Goal: Navigation & Orientation: Understand site structure

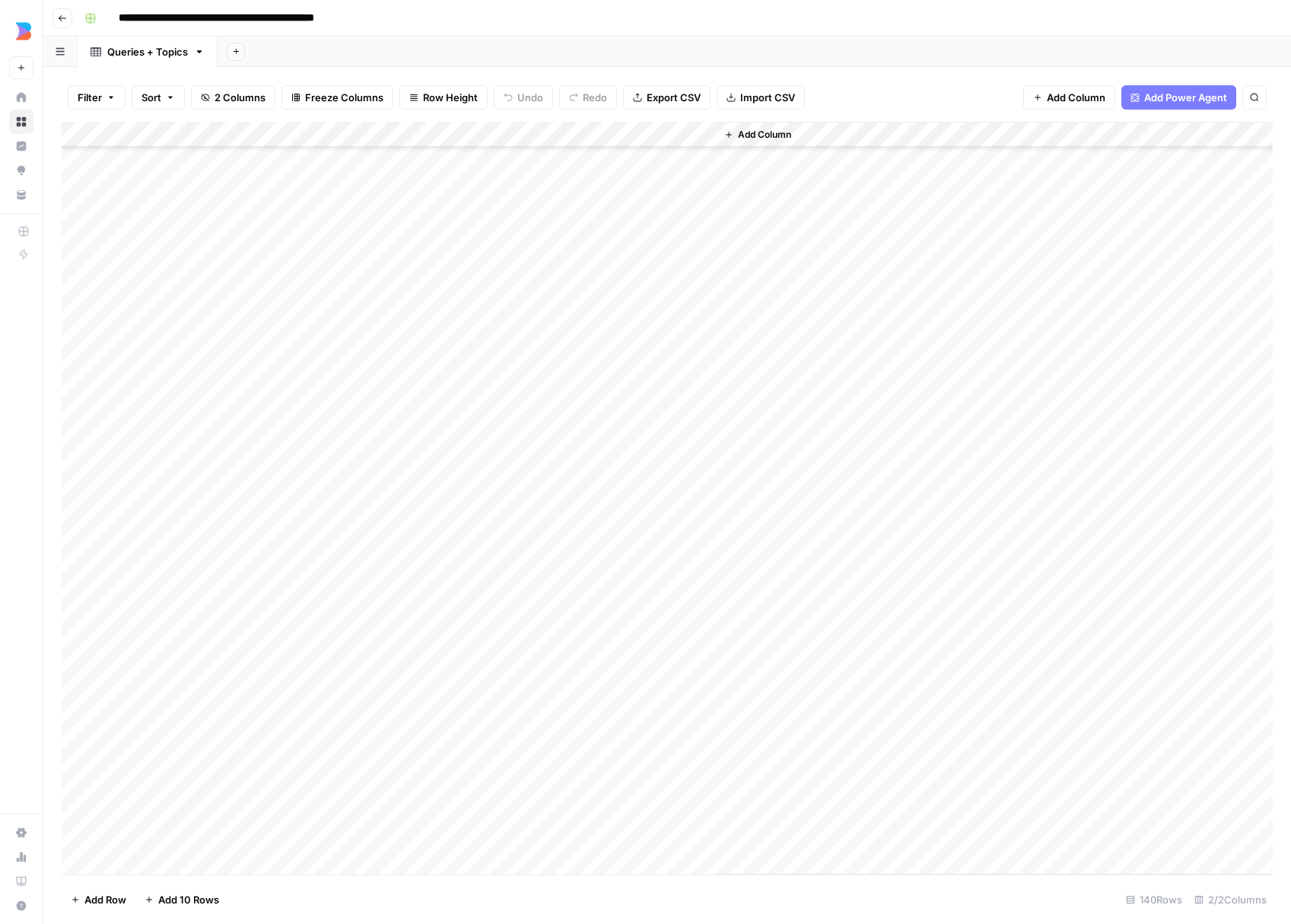
scroll to position [2920, 0]
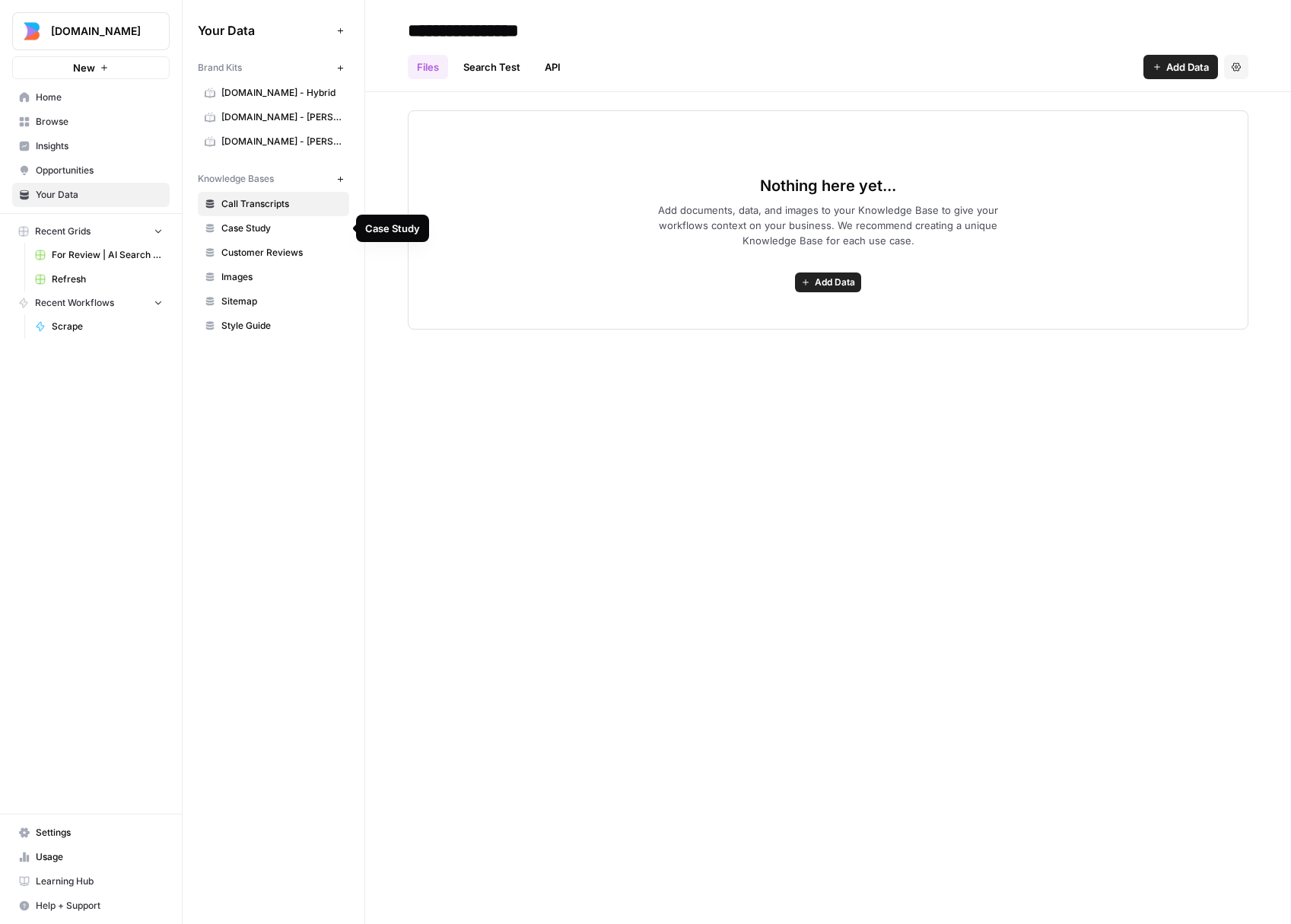
click at [255, 230] on span "Case Study" at bounding box center [282, 228] width 121 height 14
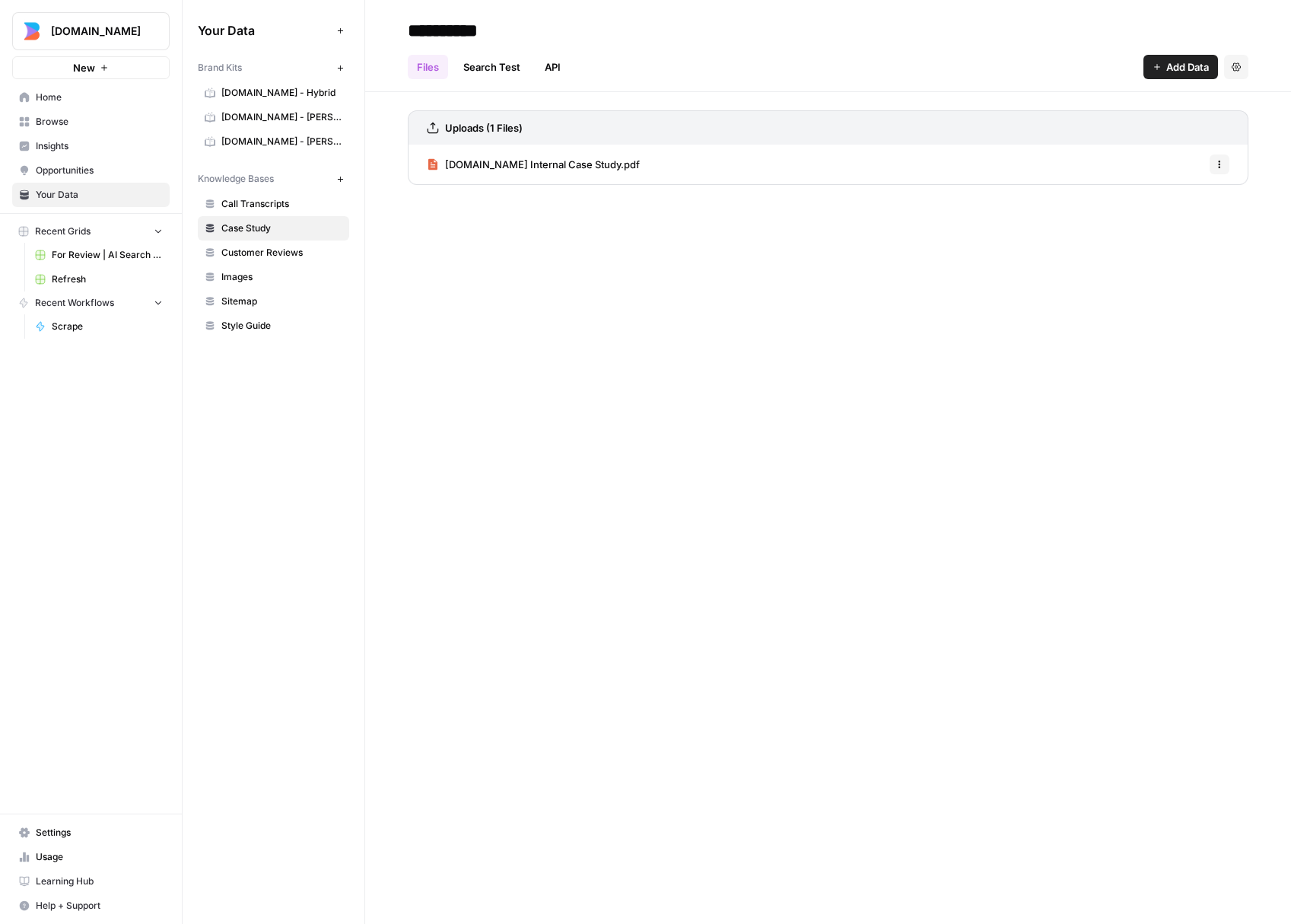
click at [251, 279] on span "Images" at bounding box center [282, 277] width 121 height 14
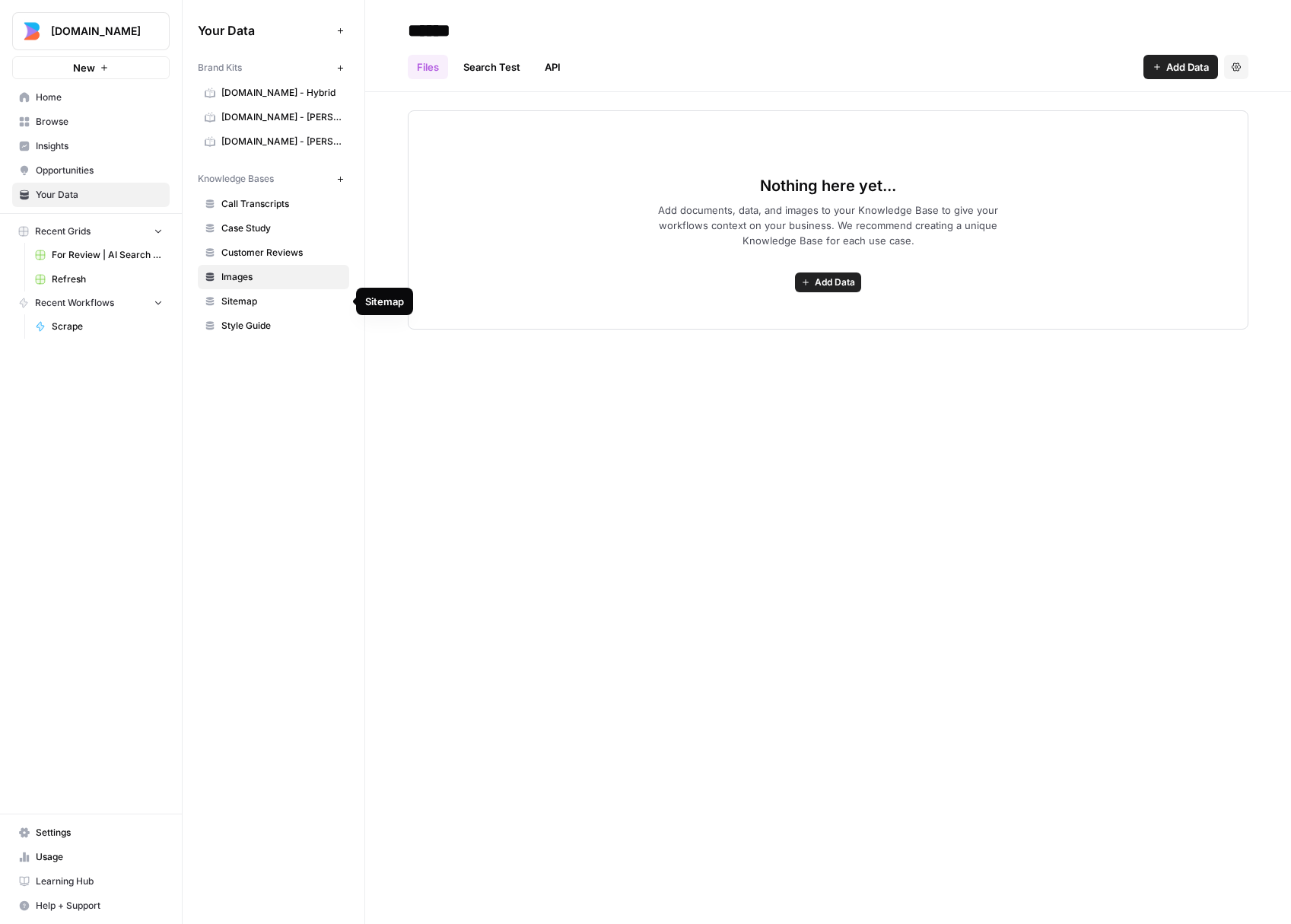
click at [246, 300] on span "Sitemap" at bounding box center [282, 301] width 121 height 14
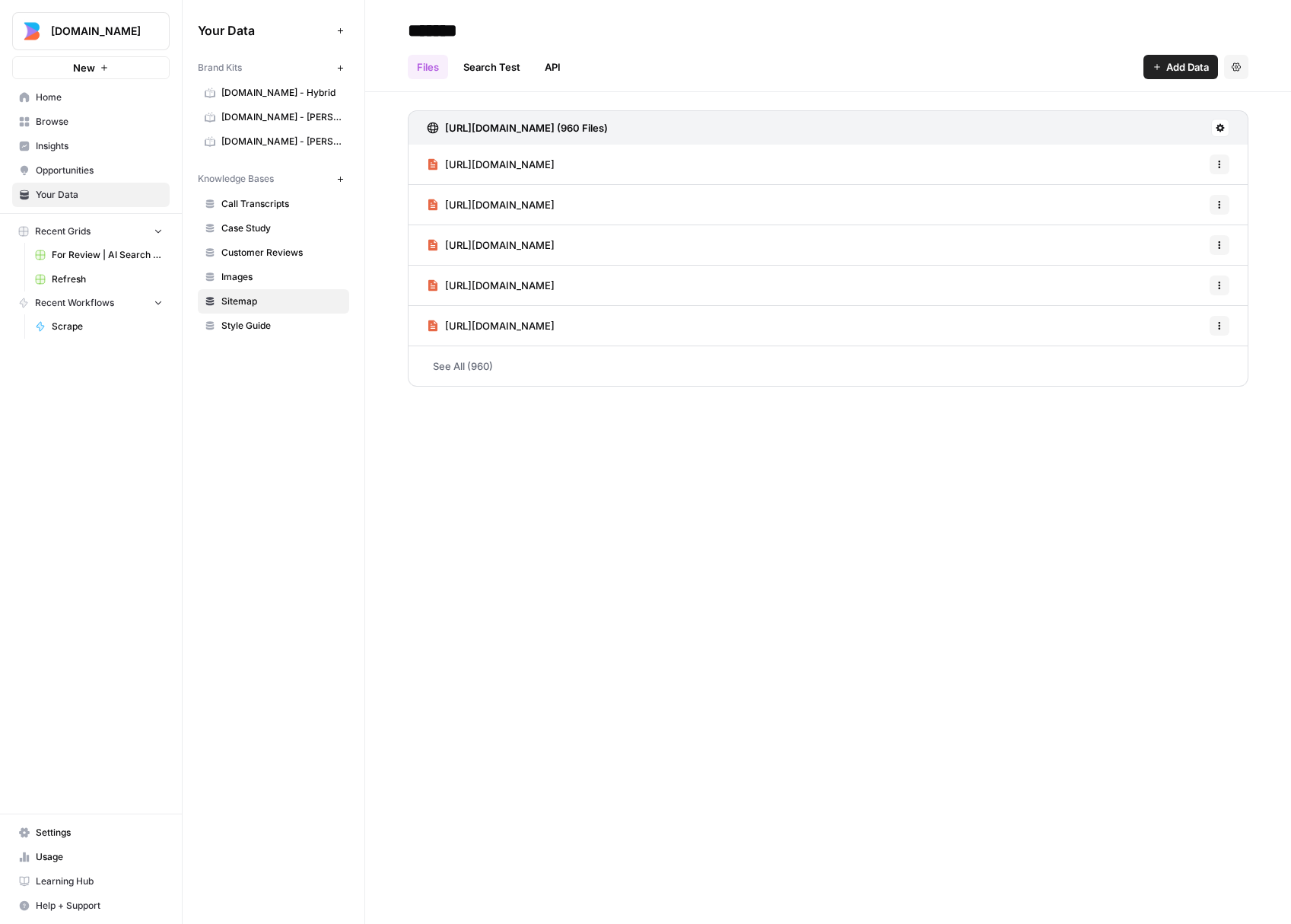
click at [240, 326] on span "Style Guide" at bounding box center [282, 326] width 121 height 14
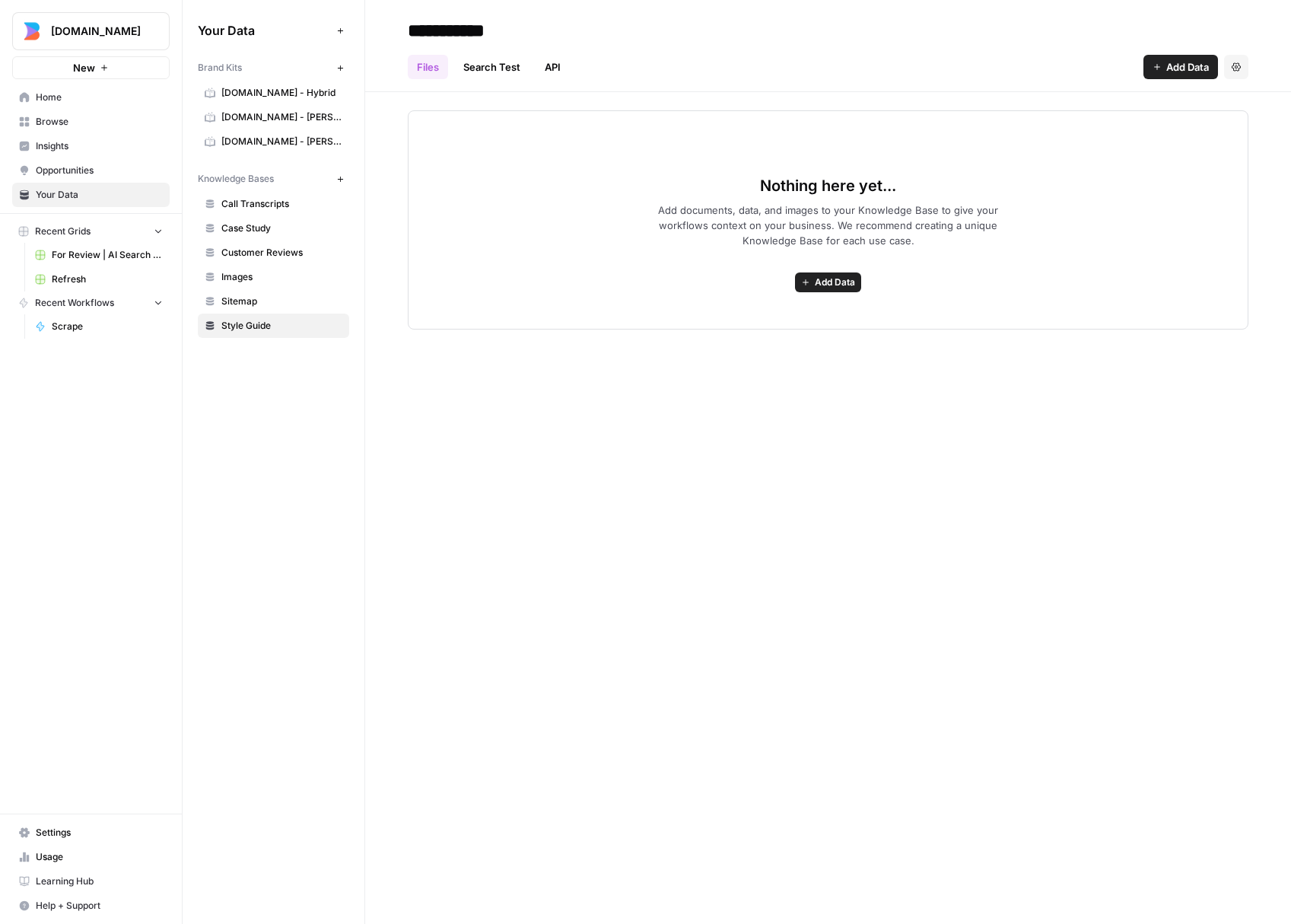
click at [250, 205] on span "Call Transcripts" at bounding box center [282, 204] width 121 height 14
